Goal: Check status: Check status

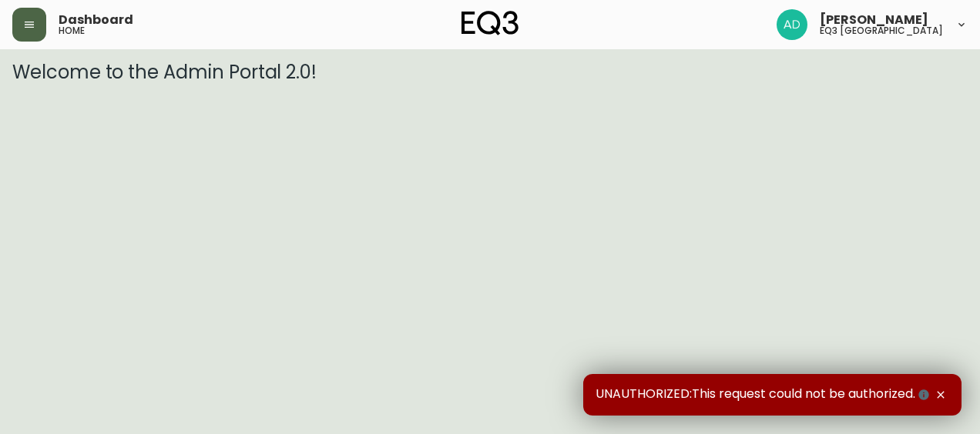
click at [39, 28] on button "button" at bounding box center [29, 25] width 34 height 34
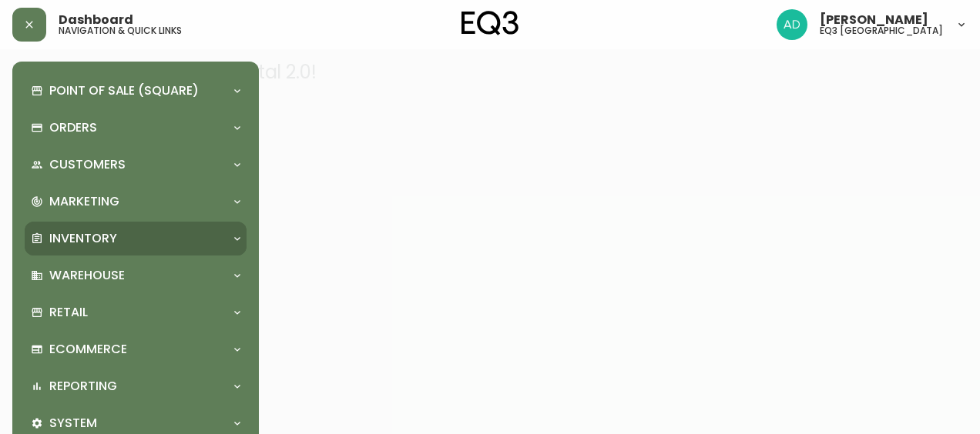
click at [92, 236] on p "Inventory" at bounding box center [83, 238] width 68 height 17
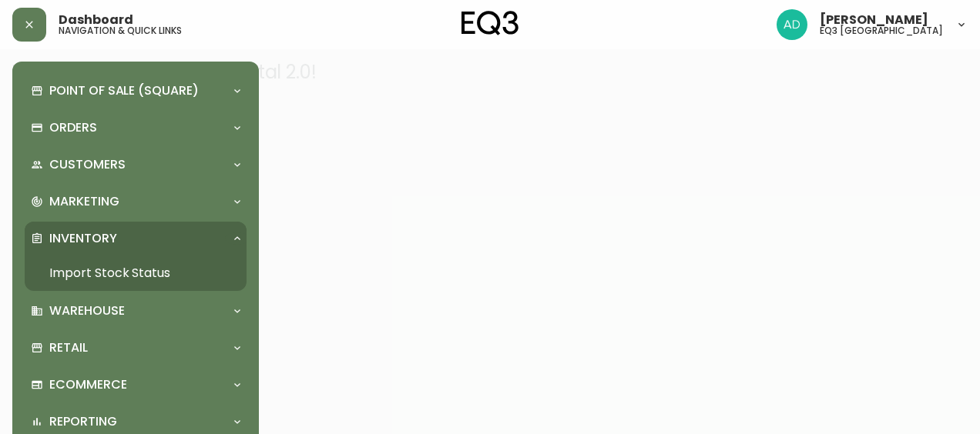
click at [125, 269] on link "Import Stock Status" at bounding box center [136, 273] width 222 height 35
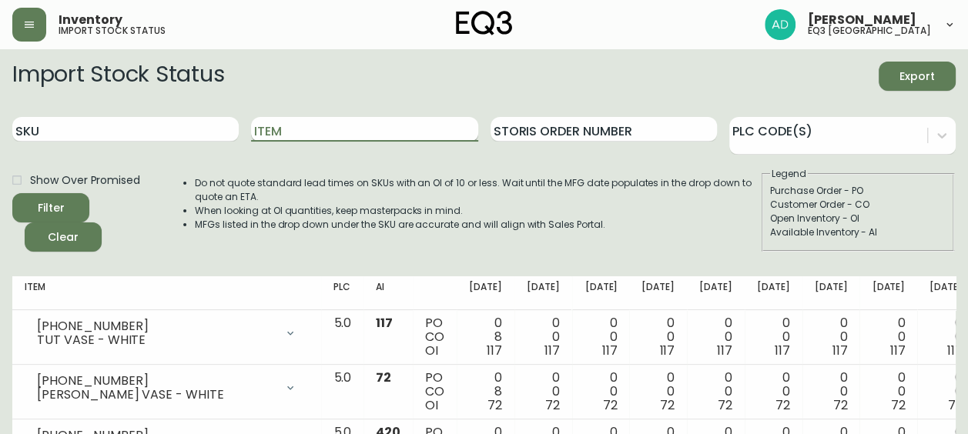
click at [296, 136] on input "Item" at bounding box center [364, 129] width 226 height 25
type input "throw"
click at [12, 193] on button "Filter" at bounding box center [50, 207] width 77 height 29
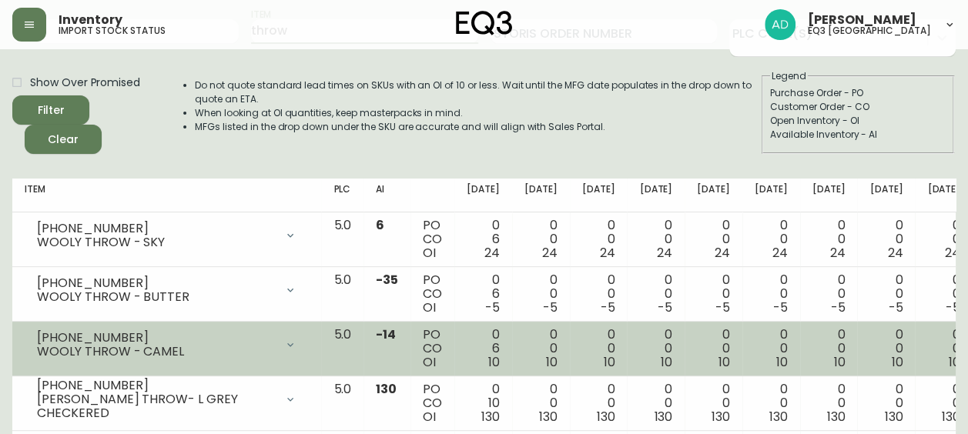
scroll to position [154, 0]
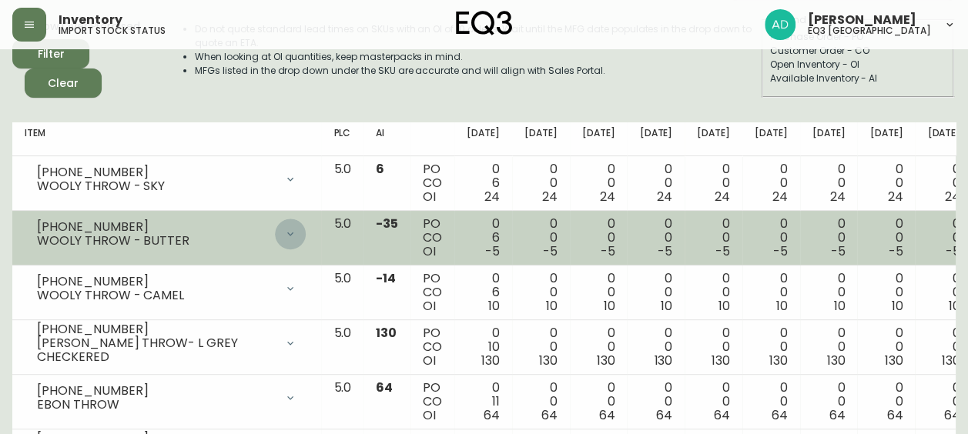
click at [284, 236] on icon at bounding box center [290, 234] width 12 height 12
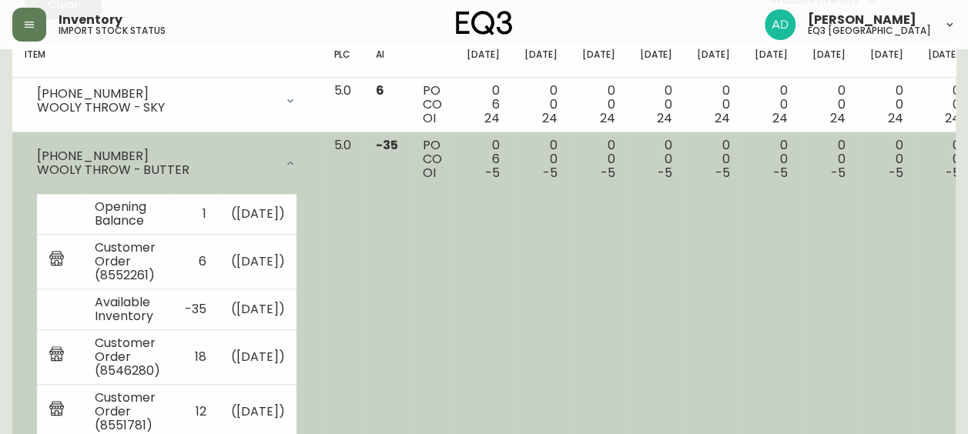
scroll to position [231, 0]
click at [287, 165] on icon at bounding box center [290, 164] width 6 height 4
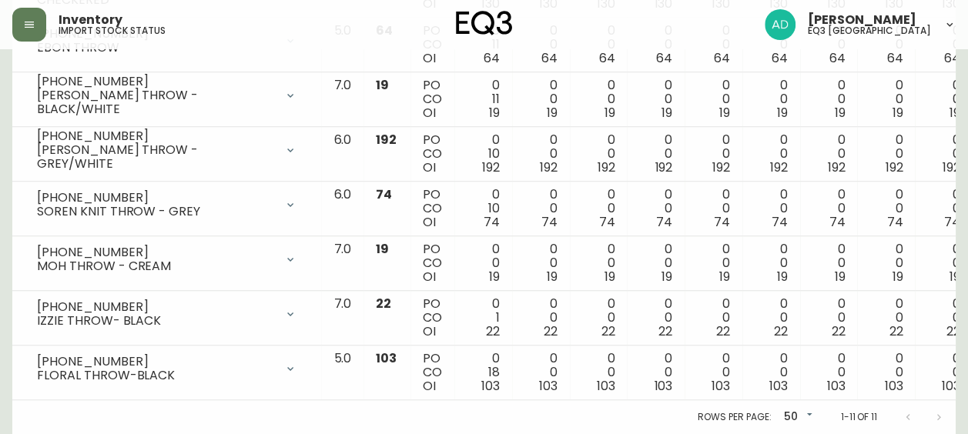
scroll to position [0, 0]
